Goal: Task Accomplishment & Management: Manage account settings

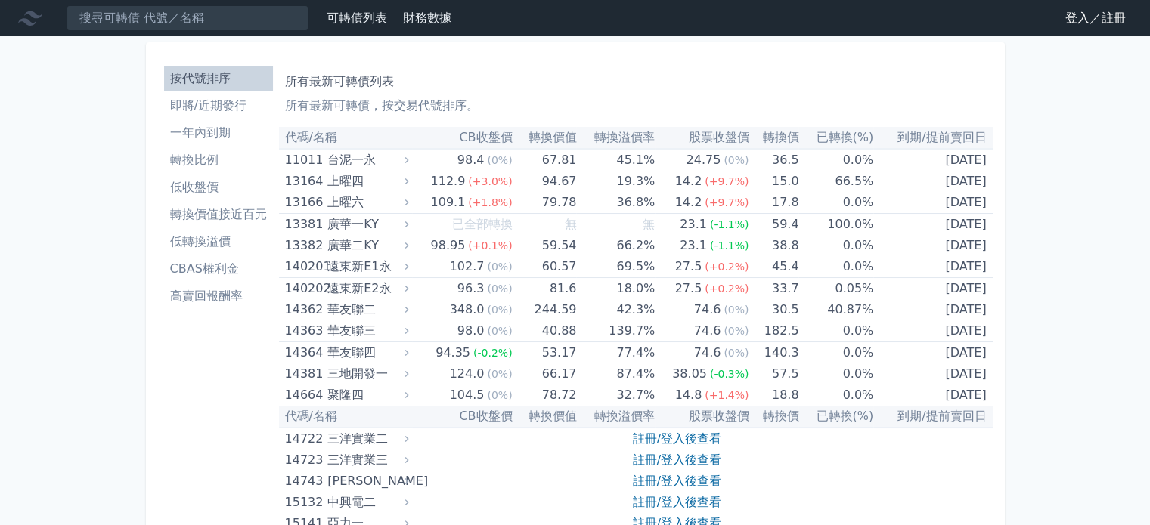
click at [1082, 26] on link "登入／註冊" at bounding box center [1095, 18] width 85 height 24
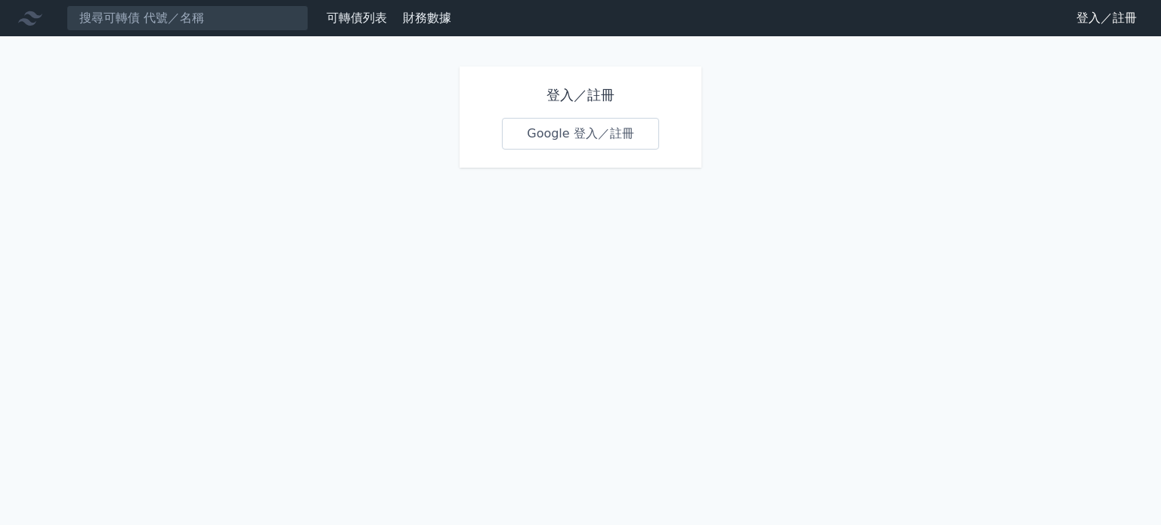
click at [578, 137] on link "Google 登入／註冊" at bounding box center [580, 134] width 157 height 32
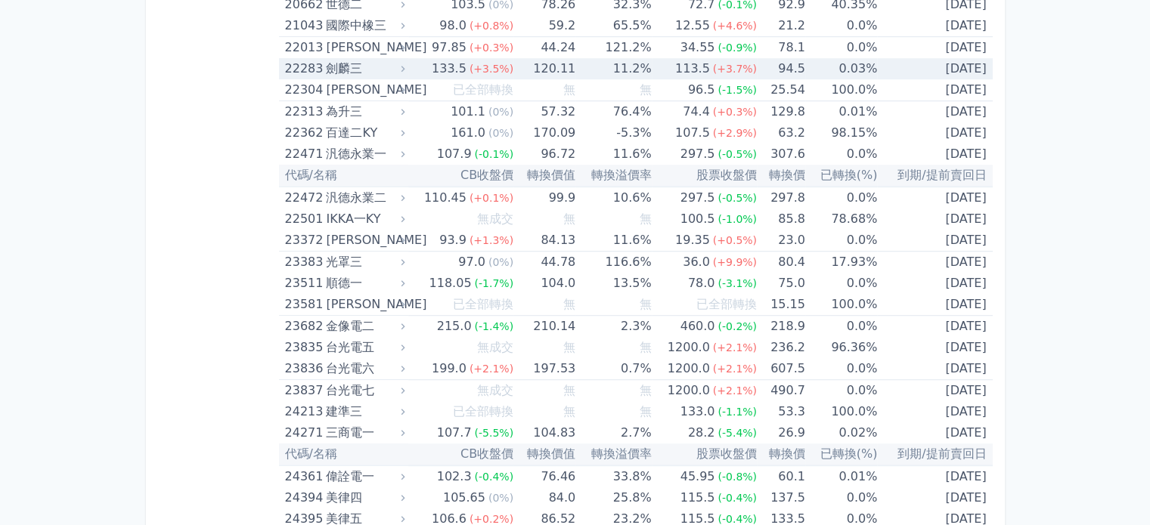
scroll to position [1134, 0]
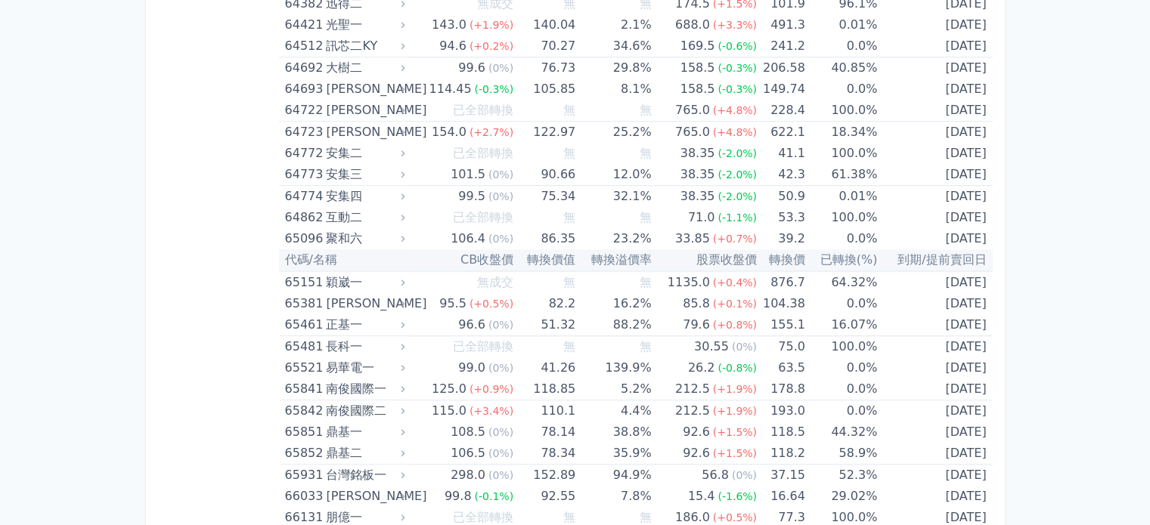
scroll to position [6879, 0]
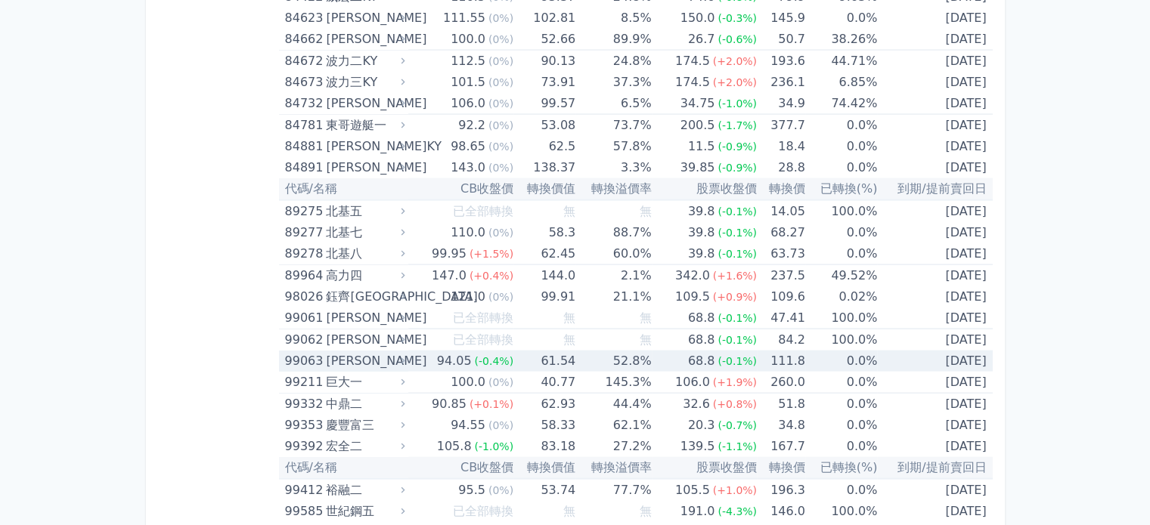
scroll to position [8934, 0]
